Goal: Transaction & Acquisition: Purchase product/service

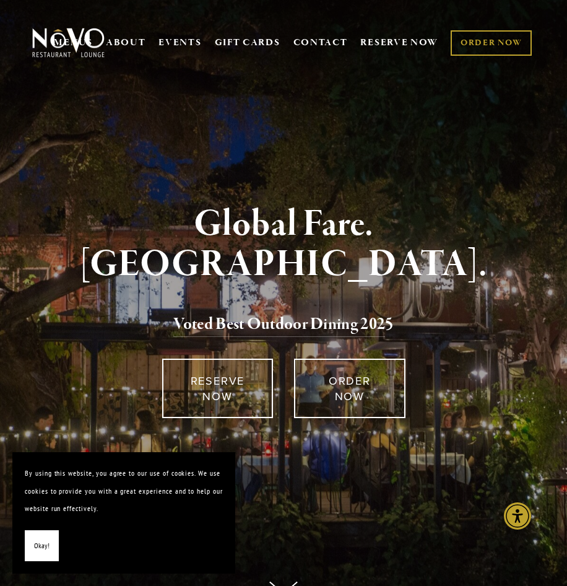
click at [48, 539] on span "Okay!" at bounding box center [41, 546] width 15 height 18
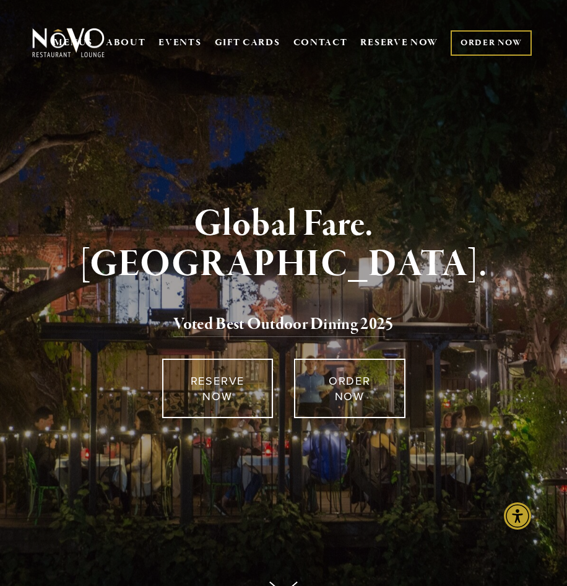
click at [488, 40] on link "ORDER NOW" at bounding box center [491, 42] width 81 height 25
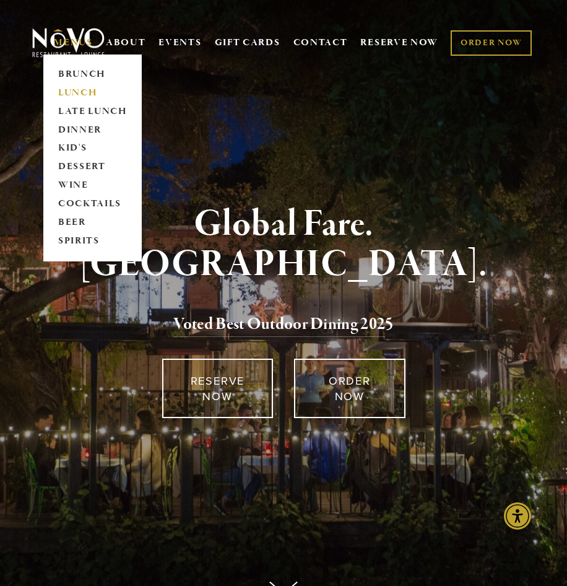
click at [75, 92] on link "LUNCH" at bounding box center [92, 93] width 77 height 19
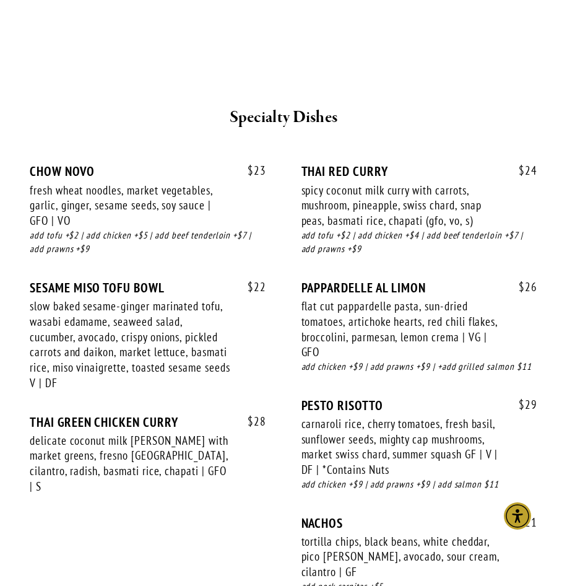
scroll to position [2600, 0]
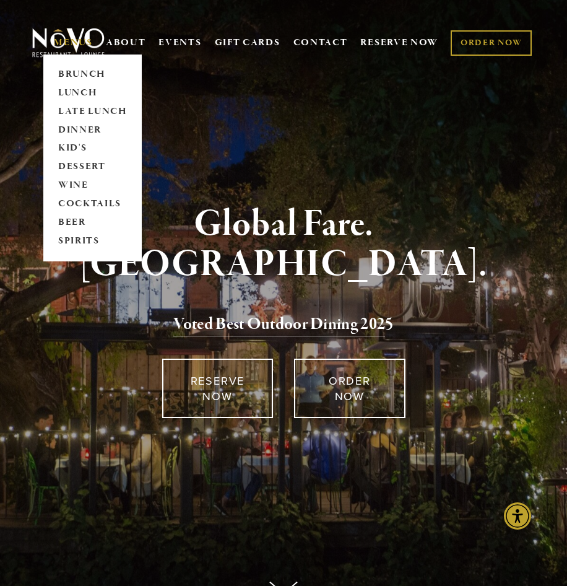
click at [64, 33] on span "MENUS BRUNCH LUNCH LATE LUNCH DINNER KID'S DESSERT WINE COCKTAILS BEER SPIRITS" at bounding box center [73, 43] width 39 height 24
click at [77, 132] on link "DINNER" at bounding box center [92, 130] width 77 height 19
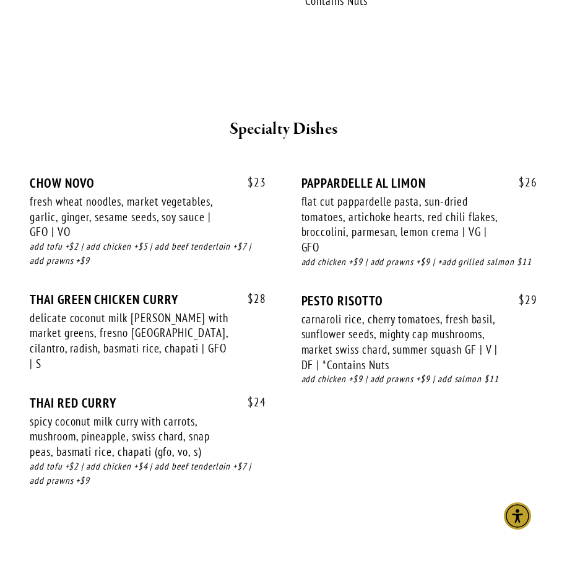
scroll to position [1919, 0]
